Goal: Information Seeking & Learning: Find specific page/section

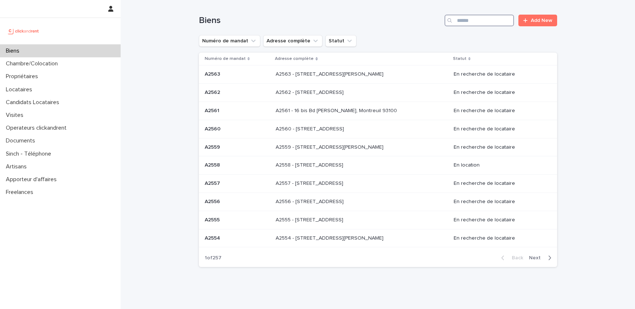
click at [495, 22] on input "Search" at bounding box center [478, 21] width 69 height 12
paste input "*****"
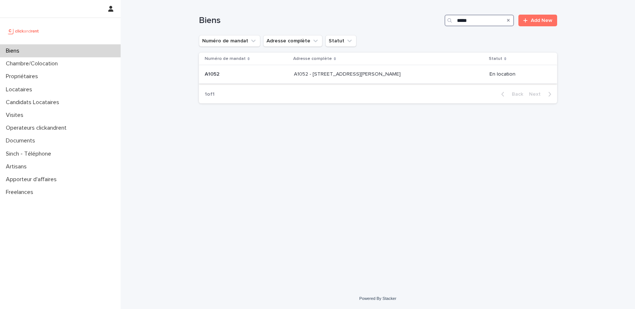
type input "*****"
click at [279, 78] on div "A1052 A1052" at bounding box center [246, 74] width 83 height 12
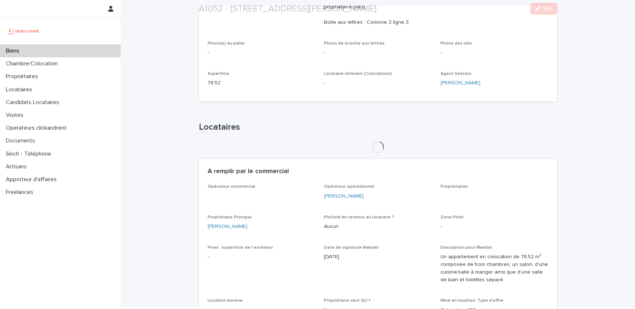
scroll to position [301, 0]
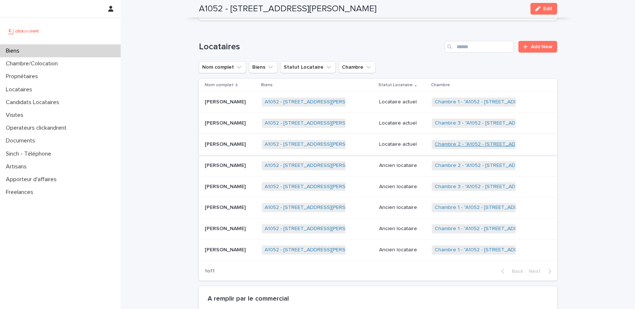
click at [486, 144] on link "Chambre 2 - "A1052 - [STREET_ADDRESS][PERSON_NAME]"" at bounding box center [505, 144] width 140 height 6
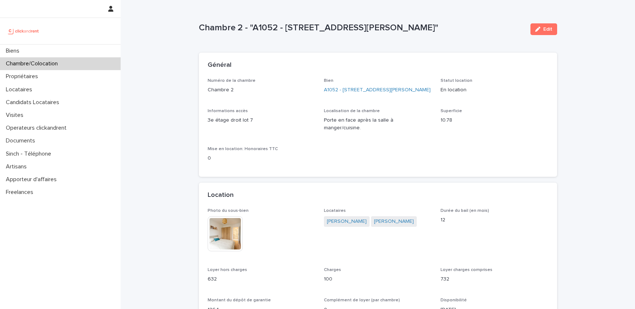
click at [343, 208] on div "Locataires [PERSON_NAME] [PERSON_NAME]" at bounding box center [378, 221] width 108 height 26
click at [343, 216] on span "[PERSON_NAME]" at bounding box center [347, 221] width 46 height 11
click at [343, 218] on link "[PERSON_NAME]" at bounding box center [347, 222] width 40 height 8
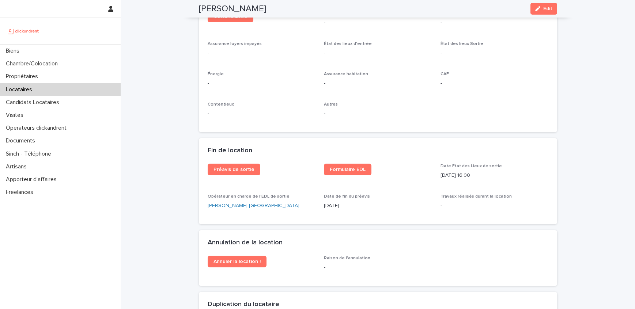
scroll to position [873, 0]
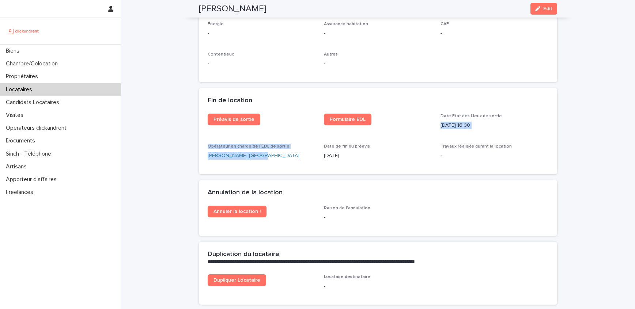
drag, startPoint x: 268, startPoint y: 159, endPoint x: 440, endPoint y: 121, distance: 175.8
click at [440, 121] on div "Préavis de sortie Formulaire EDL Date Etat des Lieux de sortie [DATE] 16:00 Opé…" at bounding box center [378, 140] width 341 height 52
copy div "[DATE] 16:00 Opérateur en charge de l'EDL de sortie [PERSON_NAME] [GEOGRAPHIC_D…"
click at [46, 92] on div "Locataires" at bounding box center [60, 89] width 121 height 13
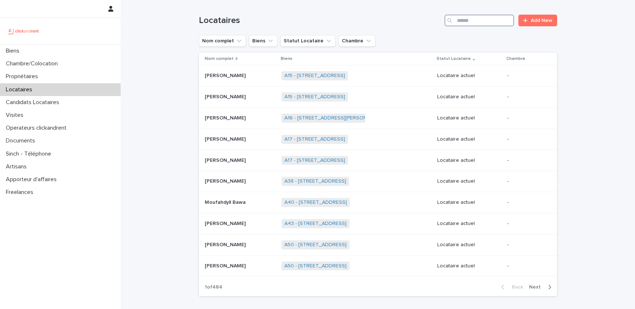
click at [505, 18] on input "Search" at bounding box center [478, 21] width 69 height 12
paste input "**********"
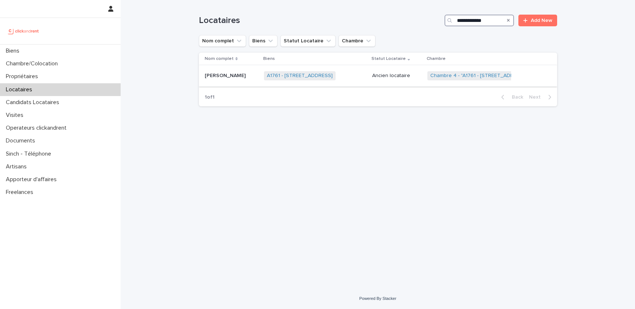
type input "**********"
click at [363, 78] on div "A1761 - [STREET_ADDRESS] + 0" at bounding box center [315, 75] width 103 height 15
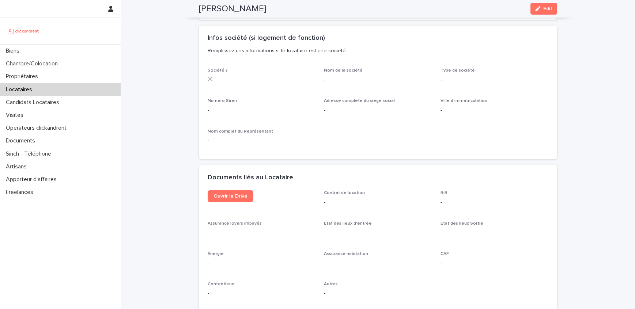
scroll to position [664, 0]
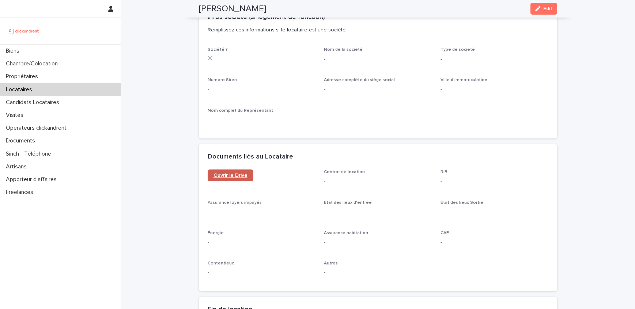
click at [243, 173] on span "Ouvrir le Drive" at bounding box center [230, 175] width 34 height 5
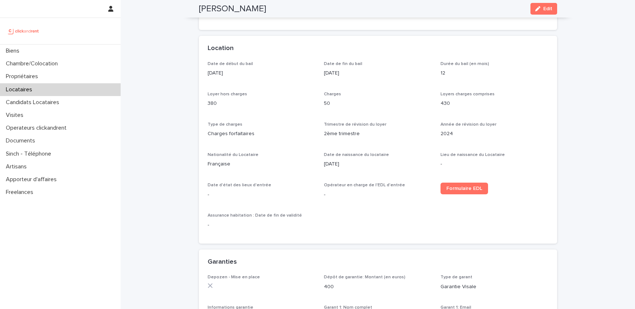
scroll to position [197, 0]
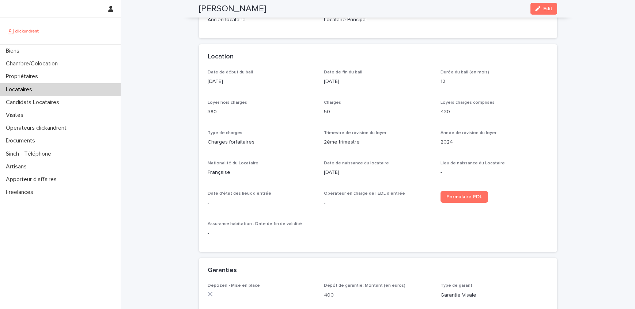
click at [52, 90] on div "Locataires" at bounding box center [60, 89] width 121 height 13
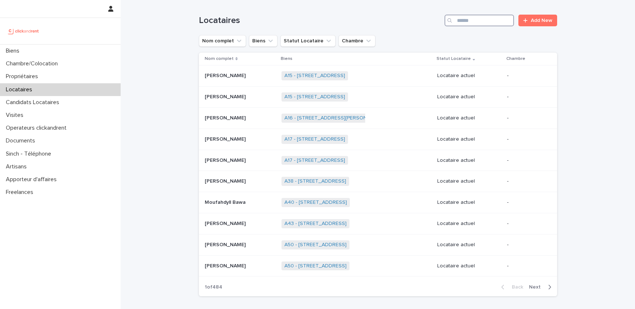
click at [496, 25] on input "Search" at bounding box center [478, 21] width 69 height 12
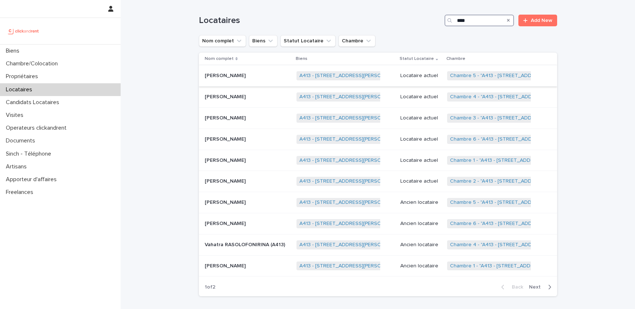
type input "****"
click at [234, 78] on p at bounding box center [248, 76] width 86 height 6
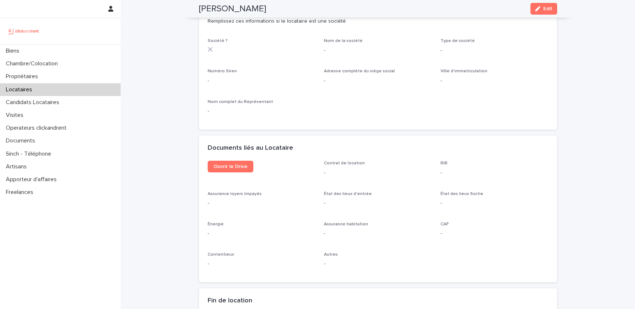
scroll to position [716, 0]
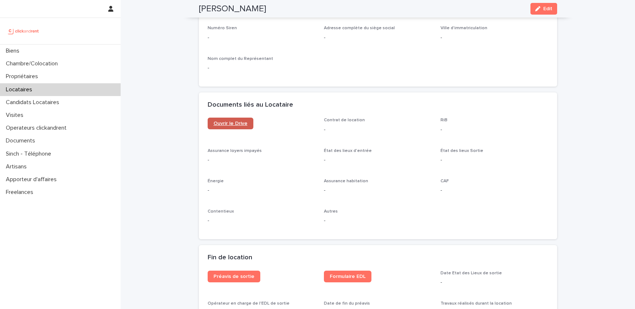
click at [239, 119] on link "Ouvrir le Drive" at bounding box center [231, 124] width 46 height 12
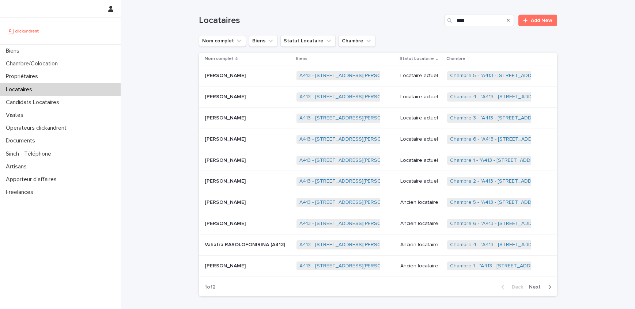
click at [229, 95] on p "[PERSON_NAME]" at bounding box center [226, 96] width 42 height 8
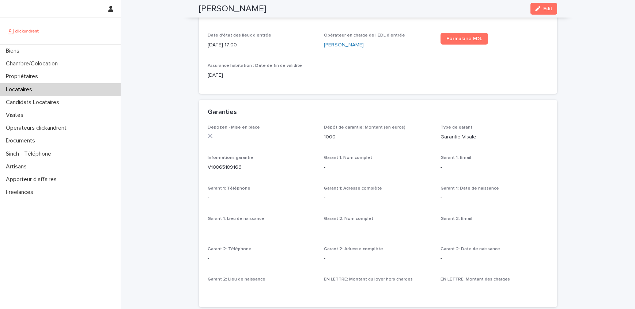
scroll to position [536, 0]
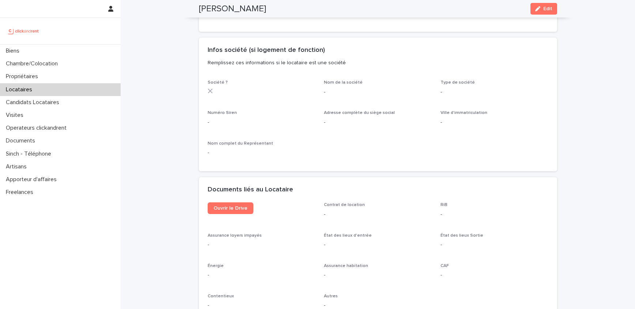
scroll to position [644, 0]
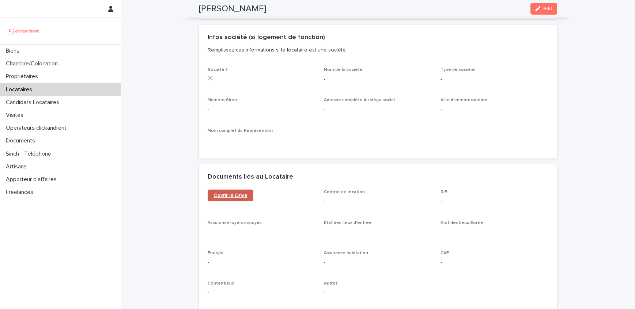
click at [239, 194] on span "Ouvrir le Drive" at bounding box center [230, 195] width 34 height 5
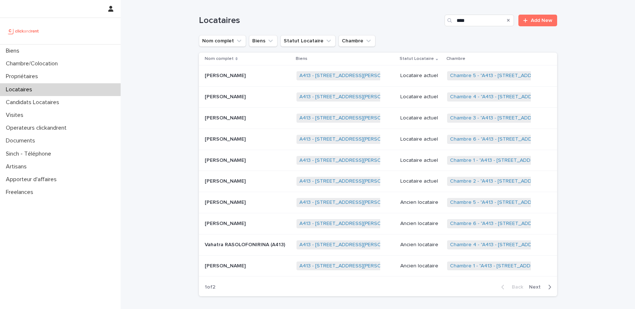
click at [244, 117] on p "[PERSON_NAME]" at bounding box center [226, 118] width 42 height 8
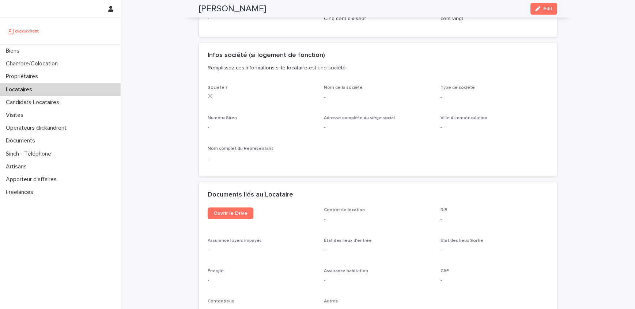
scroll to position [622, 0]
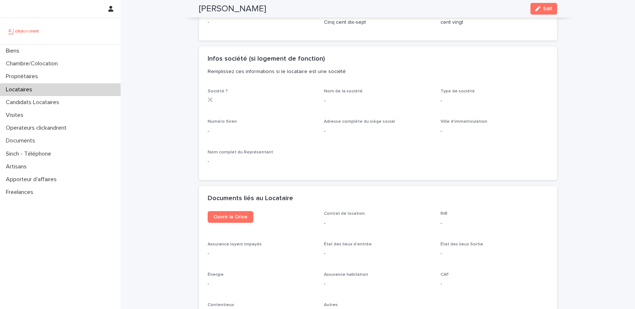
click at [231, 211] on div "Documents liés au Locataire" at bounding box center [378, 199] width 358 height 26
click at [231, 215] on span "Ouvrir le Drive" at bounding box center [230, 217] width 34 height 5
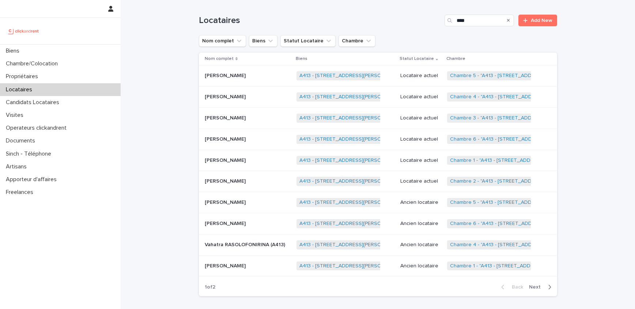
click at [243, 139] on p "[PERSON_NAME]" at bounding box center [226, 139] width 42 height 8
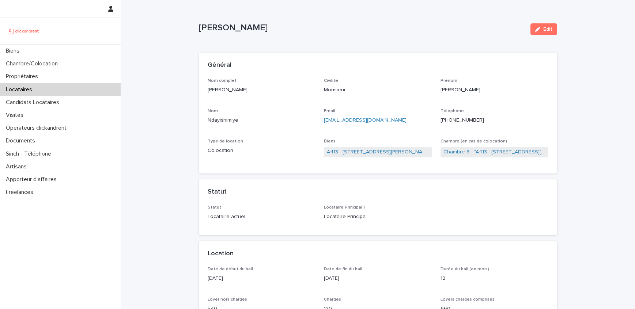
click at [263, 156] on div "Type de location Colocation" at bounding box center [262, 150] width 108 height 22
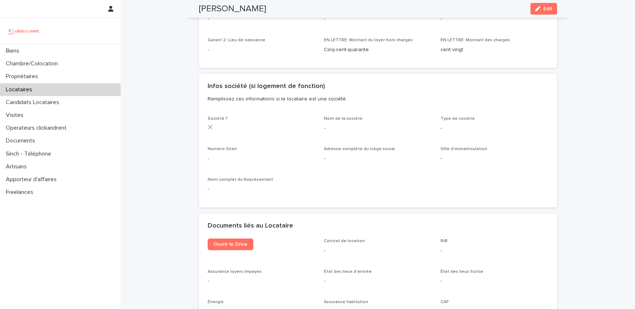
scroll to position [689, 0]
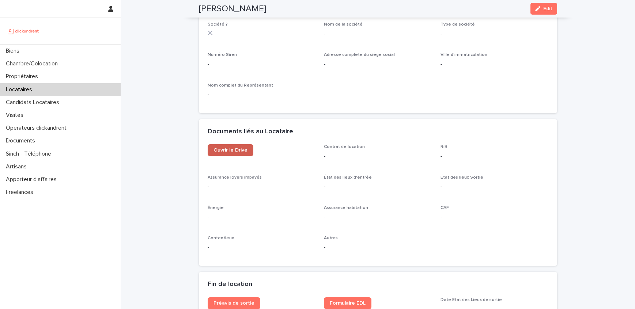
click at [247, 149] on link "Ouvrir le Drive" at bounding box center [231, 150] width 46 height 12
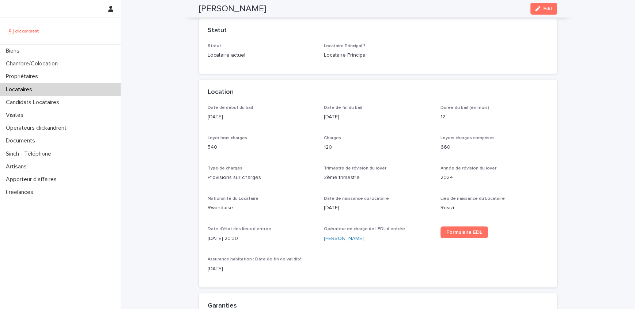
scroll to position [0, 0]
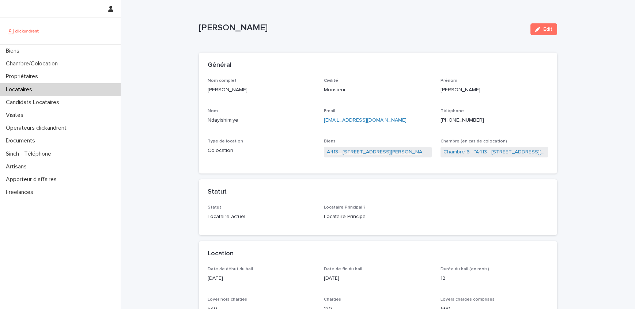
click at [410, 149] on link "A413 - [STREET_ADDRESS][PERSON_NAME]" at bounding box center [378, 152] width 102 height 8
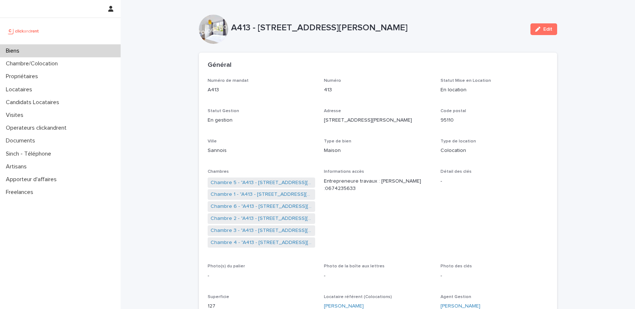
click at [434, 29] on p "A413 - [STREET_ADDRESS][PERSON_NAME]" at bounding box center [377, 28] width 293 height 11
copy p "95110"
click at [27, 56] on div "Biens" at bounding box center [60, 51] width 121 height 13
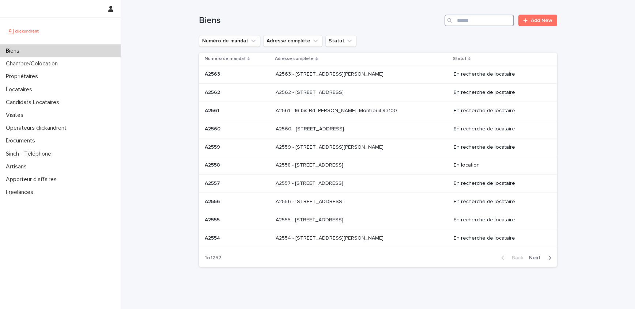
click at [510, 16] on input "Search" at bounding box center [478, 21] width 69 height 12
paste input "*****"
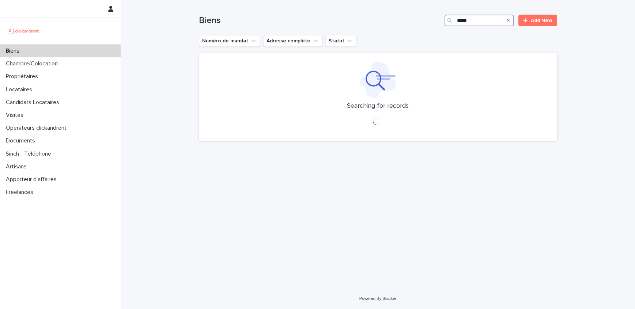
type input "*****"
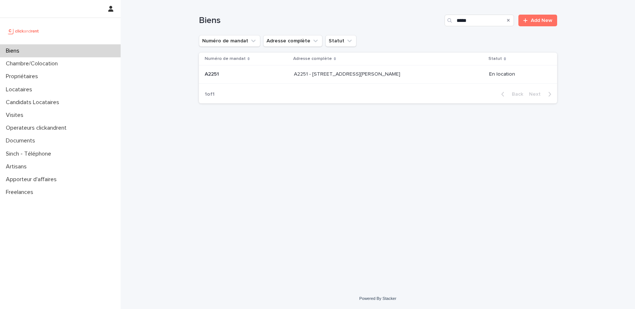
click at [346, 73] on p "A2251 - [STREET_ADDRESS][PERSON_NAME]" at bounding box center [348, 74] width 108 height 8
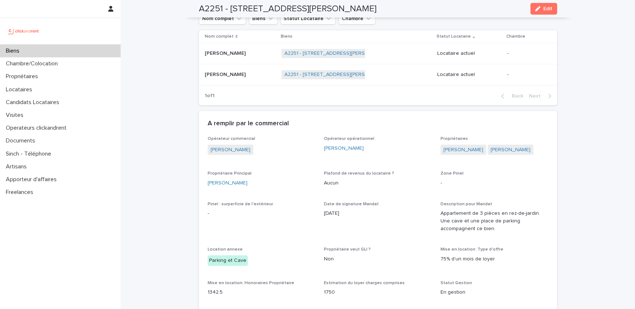
scroll to position [215, 0]
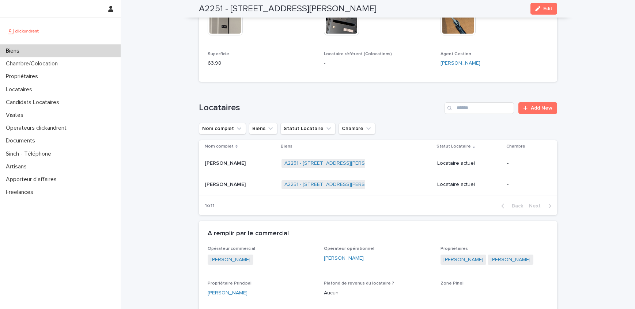
click at [254, 160] on p at bounding box center [240, 163] width 71 height 6
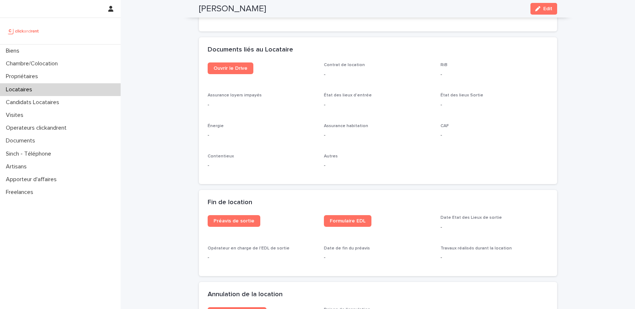
scroll to position [756, 0]
